Goal: Information Seeking & Learning: Find specific fact

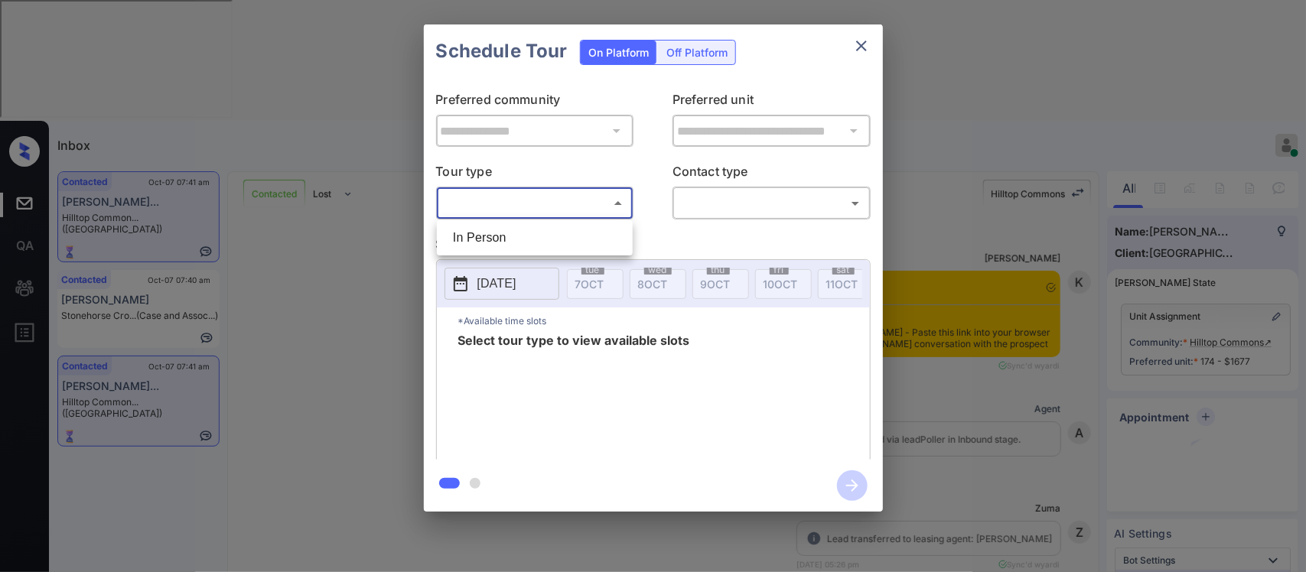
click at [567, 235] on li "In Person" at bounding box center [535, 238] width 188 height 28
type input "********"
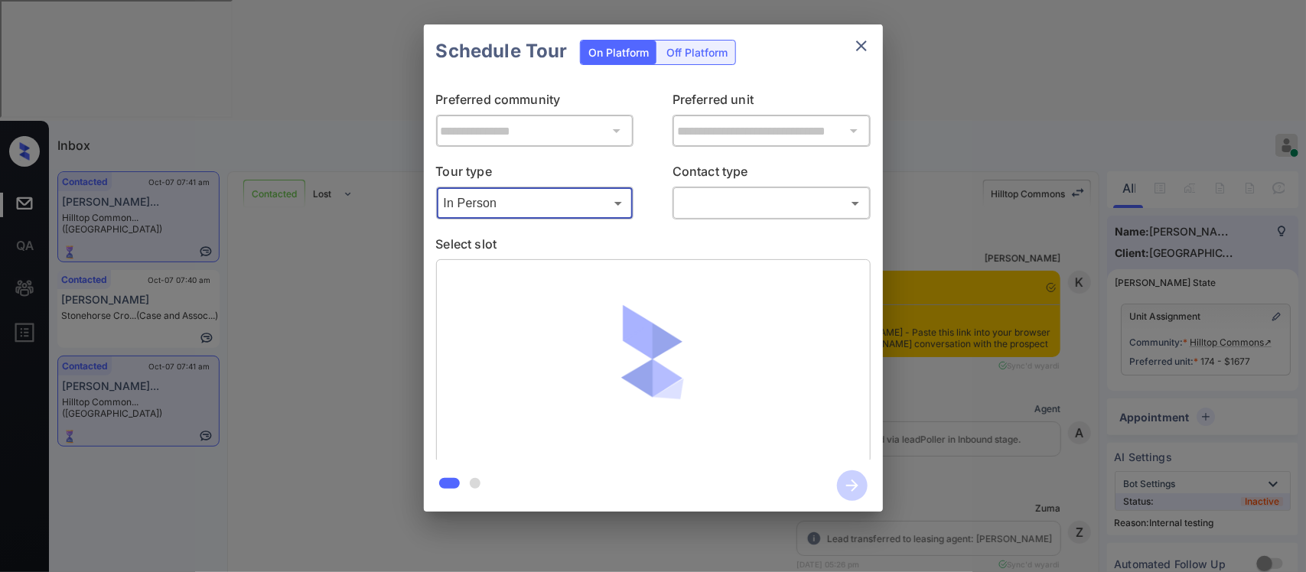
scroll to position [12581, 0]
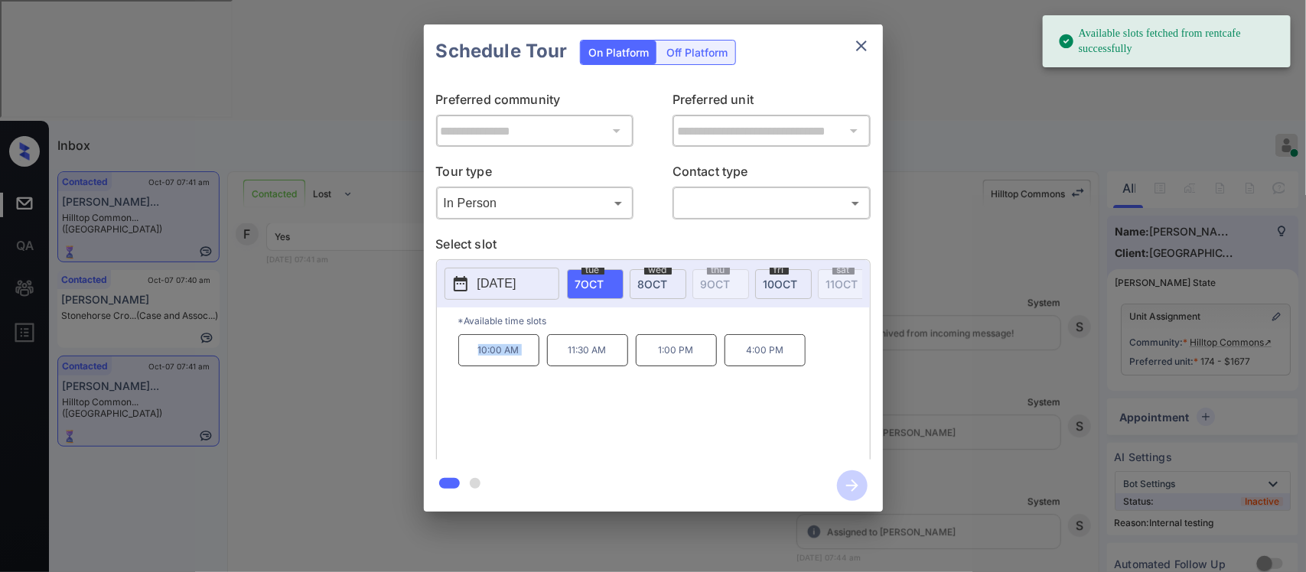
copy p "10:00 AM"
drag, startPoint x: 460, startPoint y: 371, endPoint x: 568, endPoint y: 360, distance: 109.2
click at [568, 360] on div "10:00 AM 11:30 AM 1:00 PM 4:00 PM" at bounding box center [664, 395] width 412 height 122
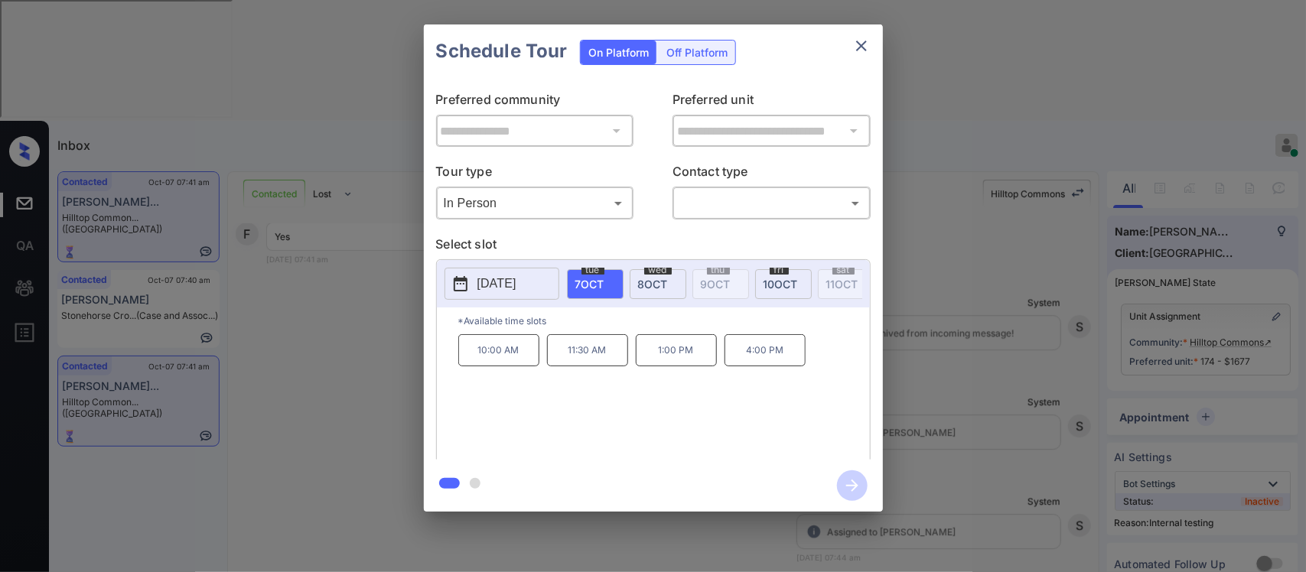
click at [1135, 399] on div "**********" at bounding box center [653, 268] width 1306 height 536
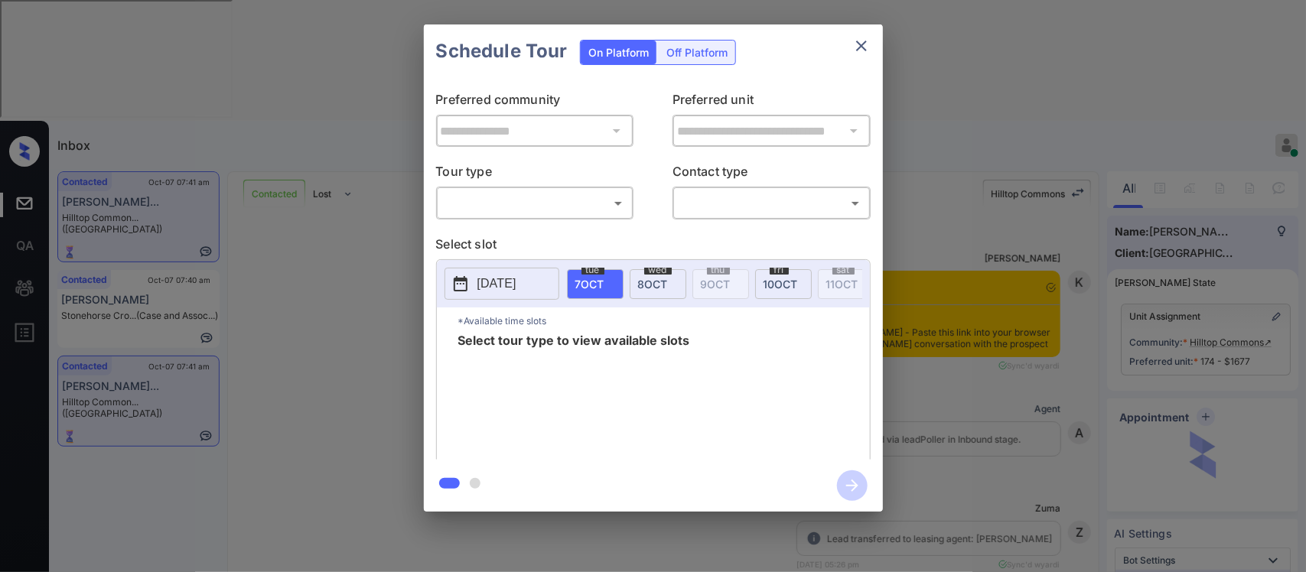
scroll to position [12581, 0]
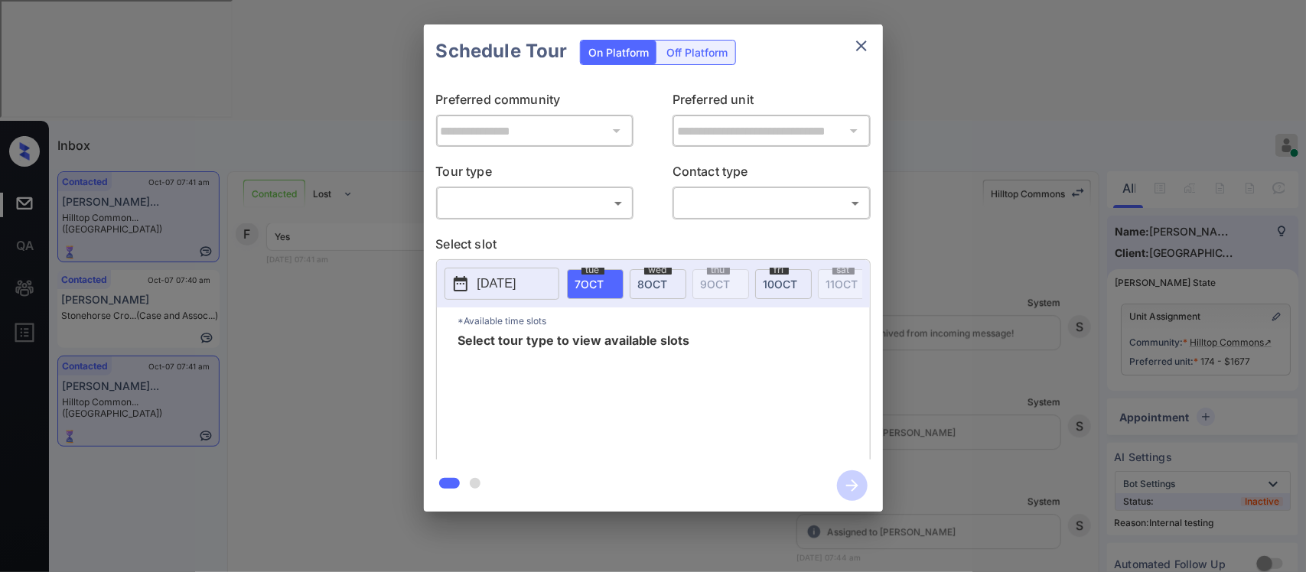
click at [593, 208] on body "**********" at bounding box center [653, 286] width 1306 height 572
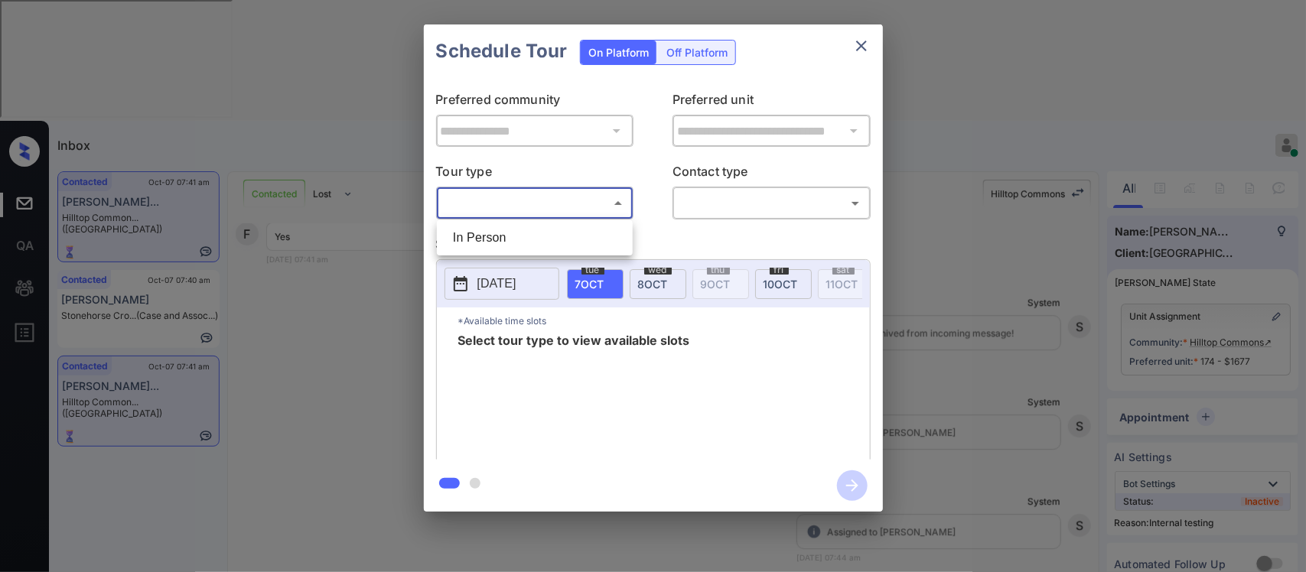
drag, startPoint x: 581, startPoint y: 223, endPoint x: 578, endPoint y: 233, distance: 11.1
click at [578, 233] on ul "In Person" at bounding box center [535, 237] width 196 height 35
click at [578, 233] on li "In Person" at bounding box center [535, 238] width 188 height 28
type input "********"
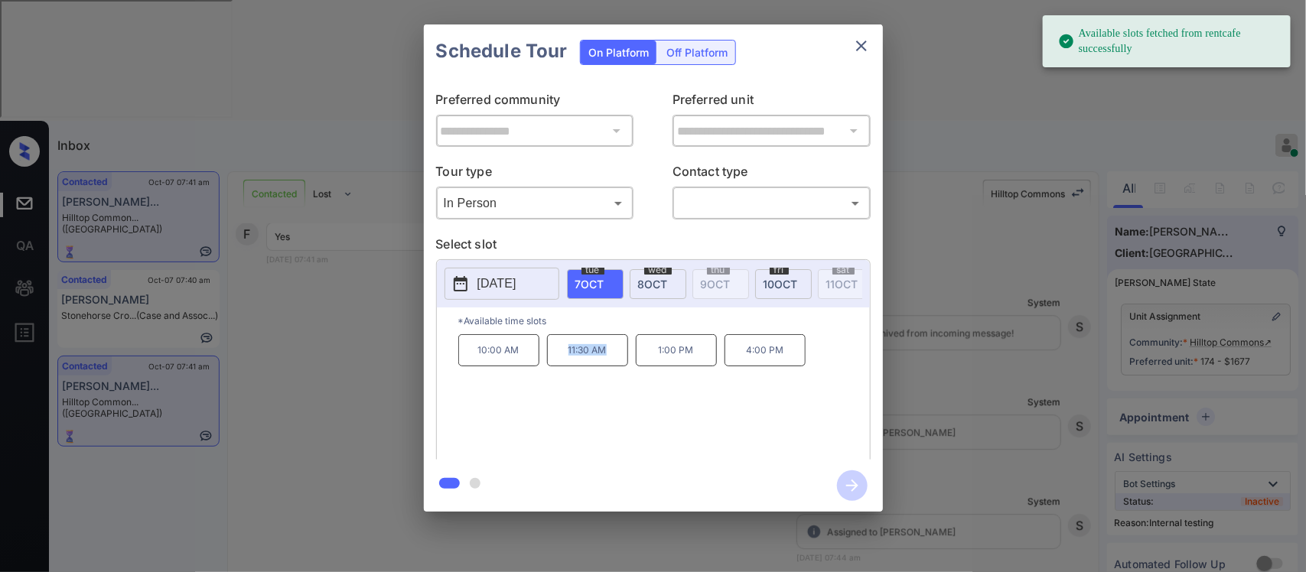
drag, startPoint x: 610, startPoint y: 360, endPoint x: 552, endPoint y: 367, distance: 58.5
click at [552, 366] on p "11:30 AM" at bounding box center [587, 350] width 81 height 32
copy p "11:30 AM"
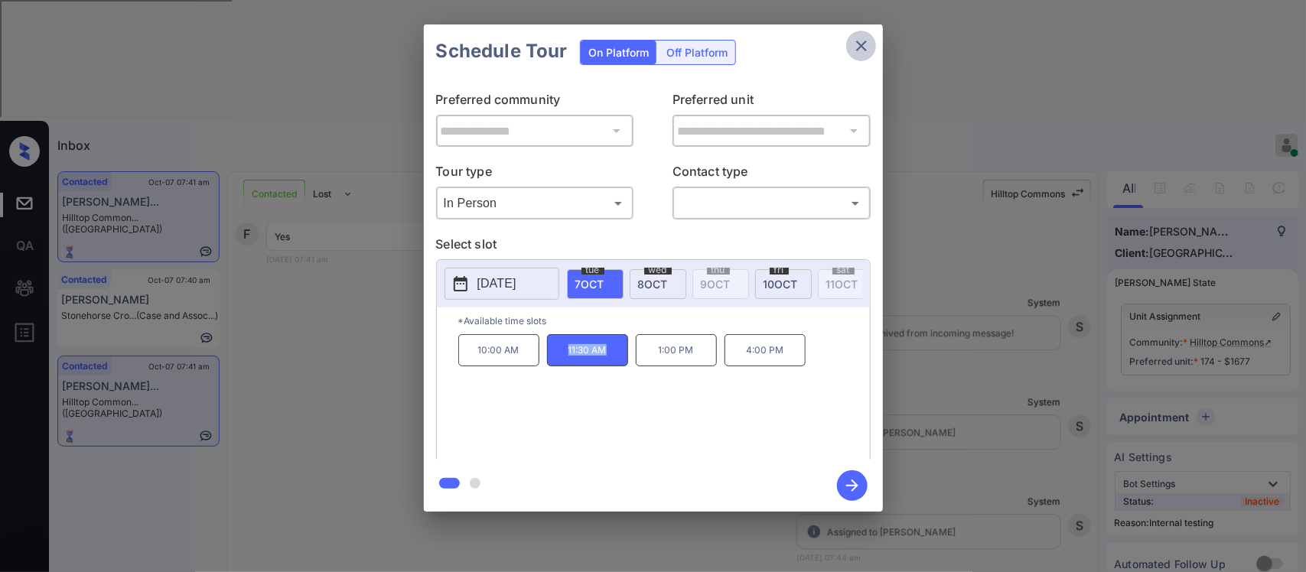
click at [861, 47] on icon "close" at bounding box center [861, 46] width 18 height 18
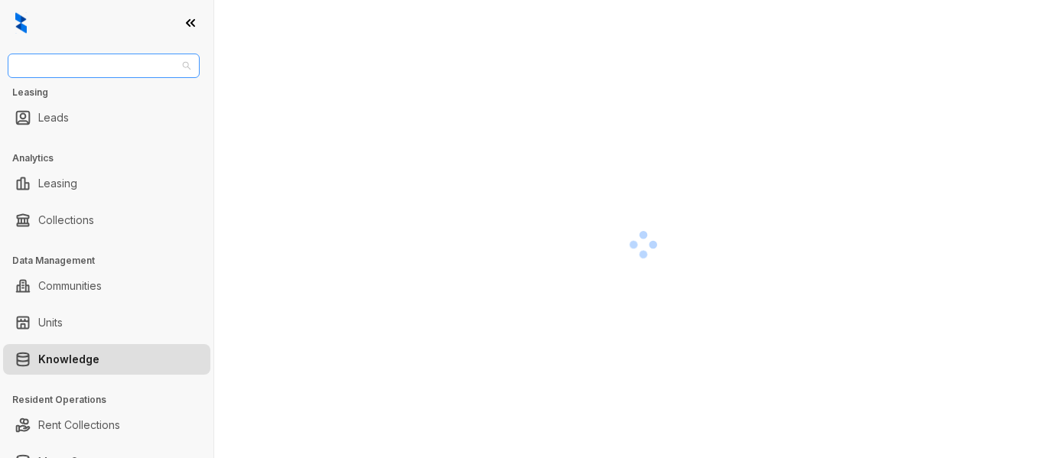
click at [109, 76] on span "Case and Associates" at bounding box center [104, 65] width 174 height 23
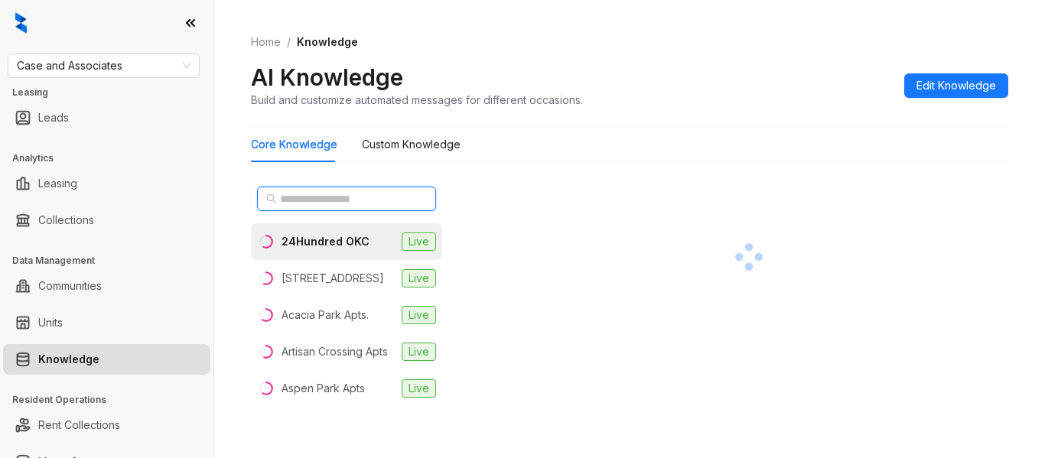
click at [384, 198] on input "text" at bounding box center [347, 198] width 135 height 17
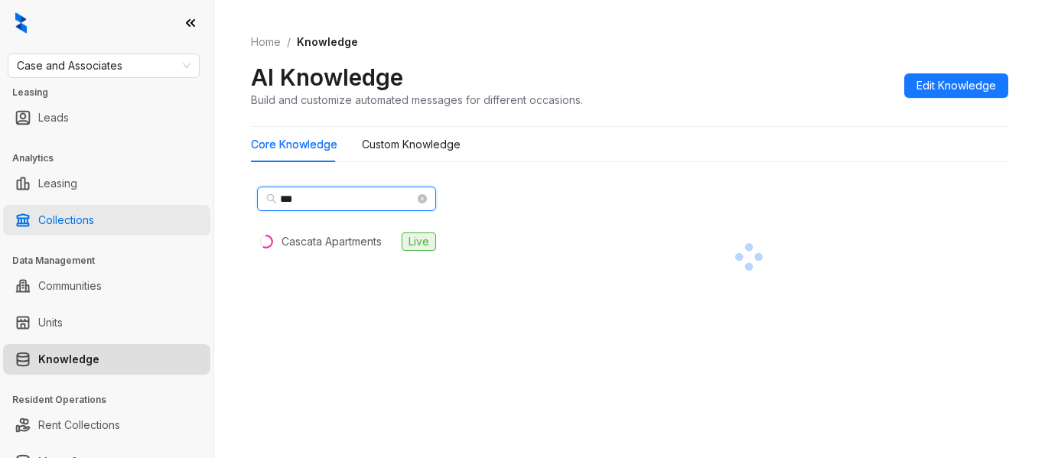
drag, startPoint x: 334, startPoint y: 193, endPoint x: 189, endPoint y: 216, distance: 147.2
click at [189, 216] on div "Case and Associates Leasing Leads Analytics Leasing Collections Data Management…" at bounding box center [522, 229] width 1045 height 458
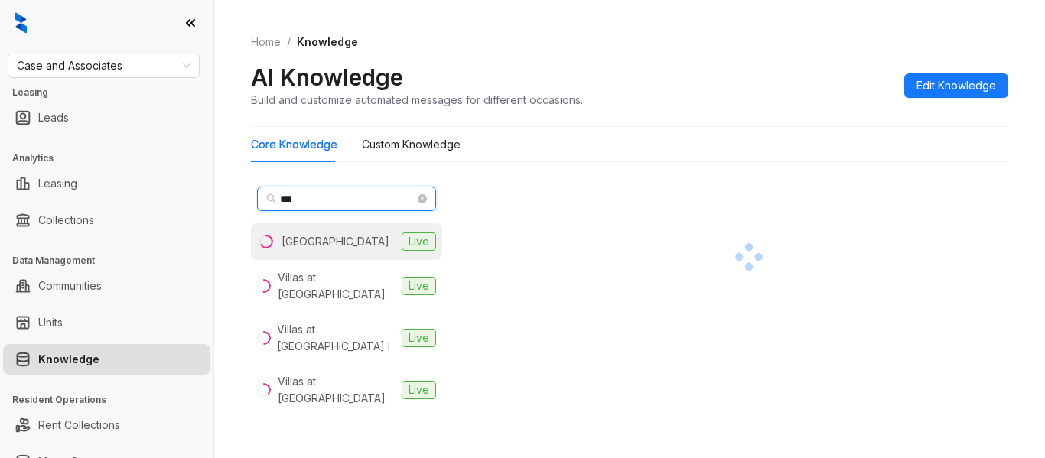
type input "***"
click at [343, 250] on div "Stonehorse Crossing" at bounding box center [336, 241] width 108 height 17
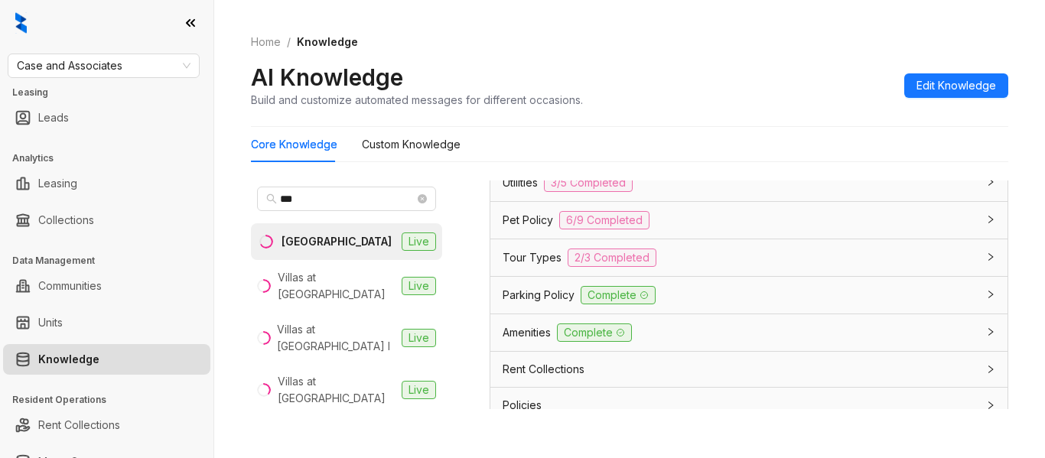
scroll to position [1228, 0]
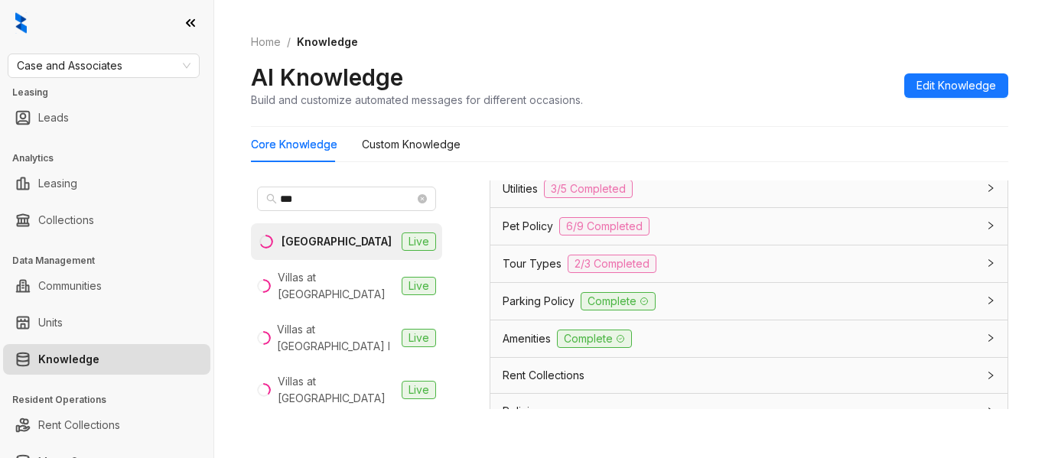
click at [805, 316] on div "Parking Policy Complete" at bounding box center [748, 301] width 517 height 37
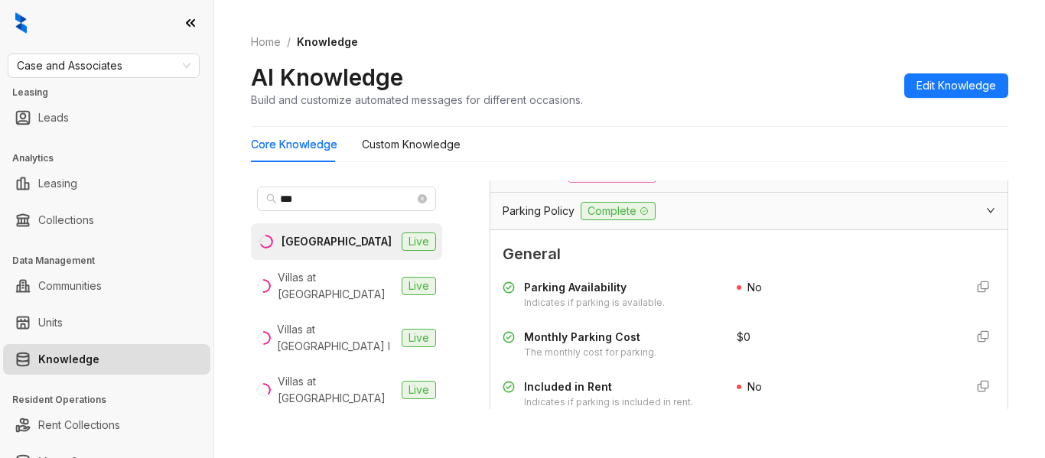
scroll to position [1268, 0]
